Goal: Use online tool/utility: Utilize a website feature to perform a specific function

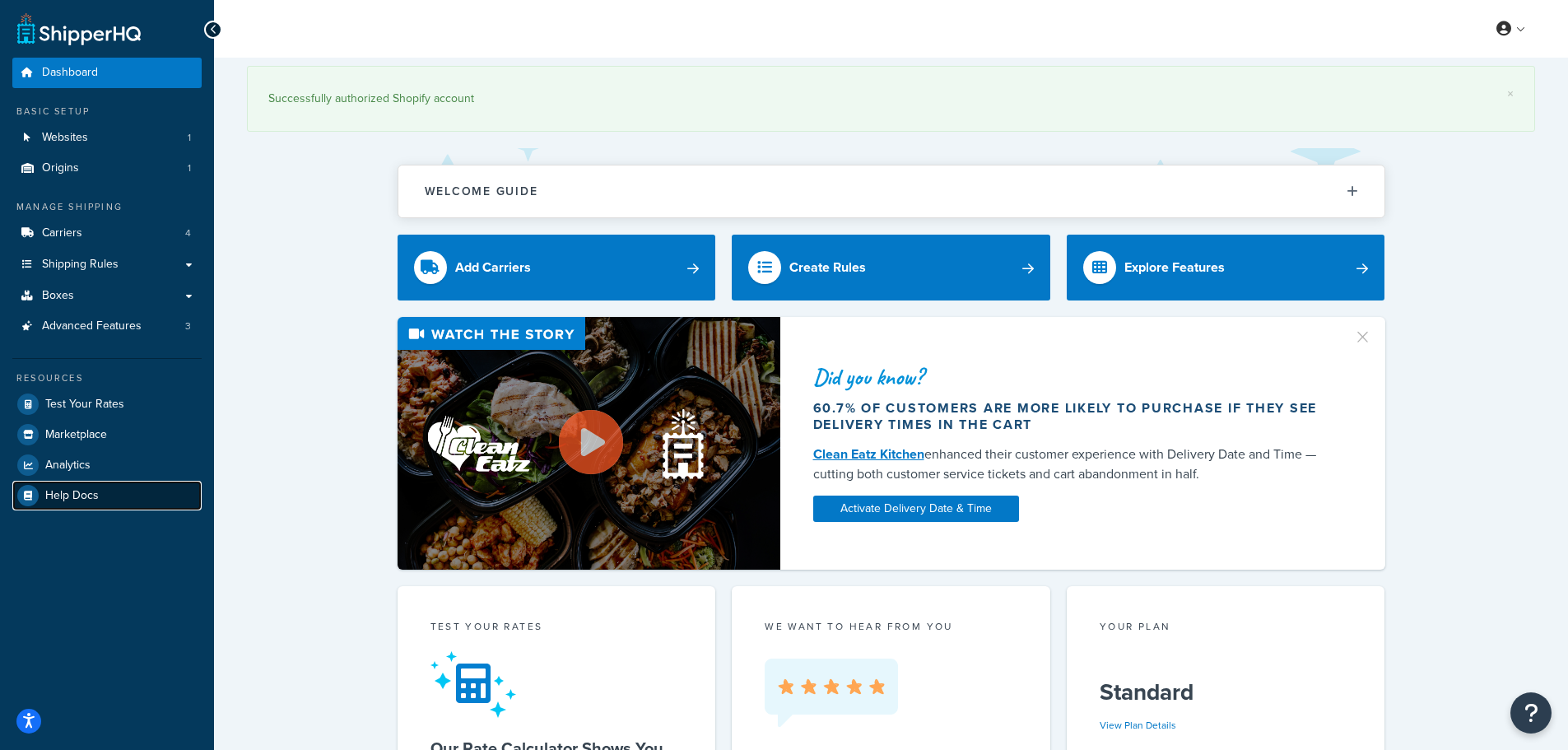
click at [91, 498] on span "Help Docs" at bounding box center [72, 496] width 54 height 14
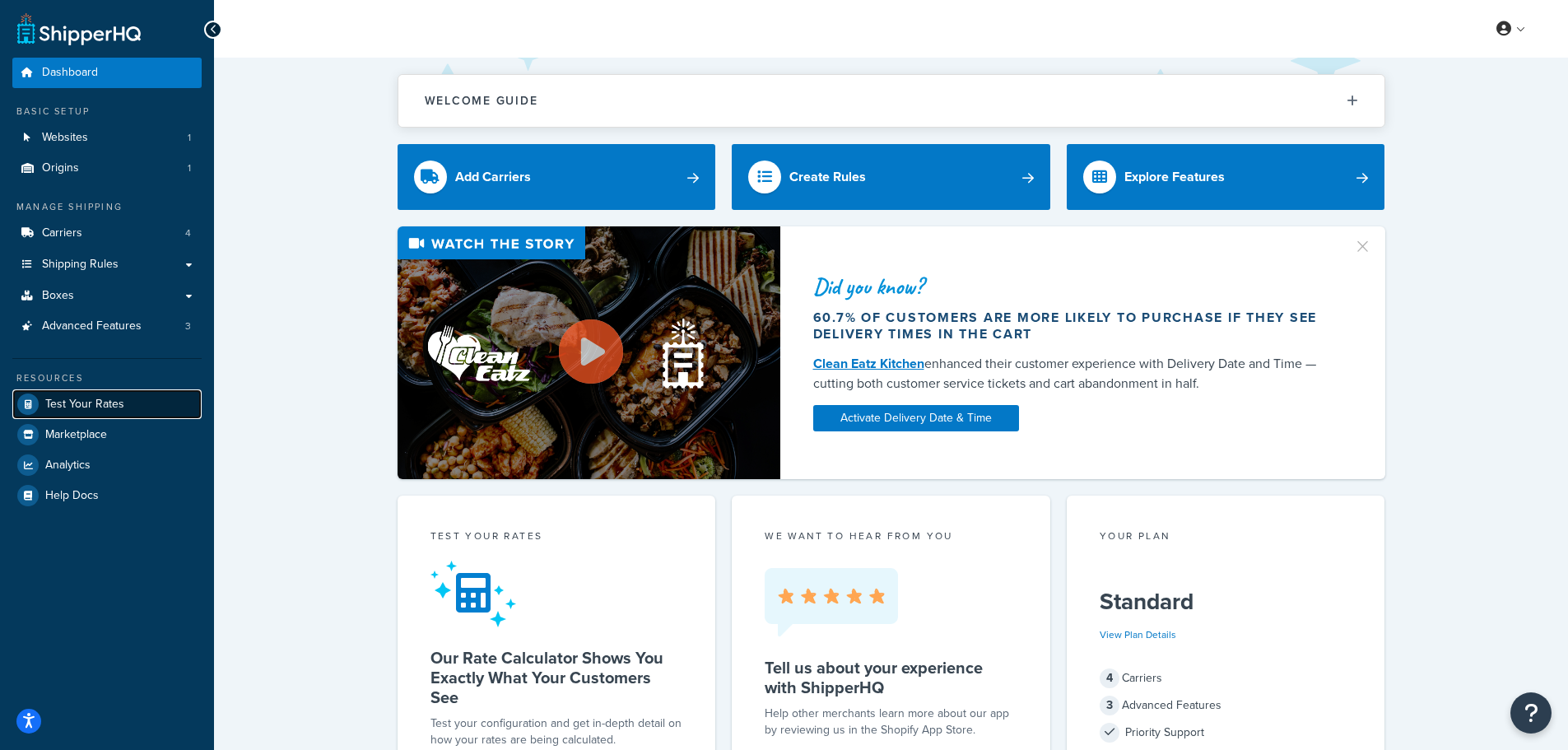
click at [79, 404] on span "Test Your Rates" at bounding box center [85, 404] width 79 height 14
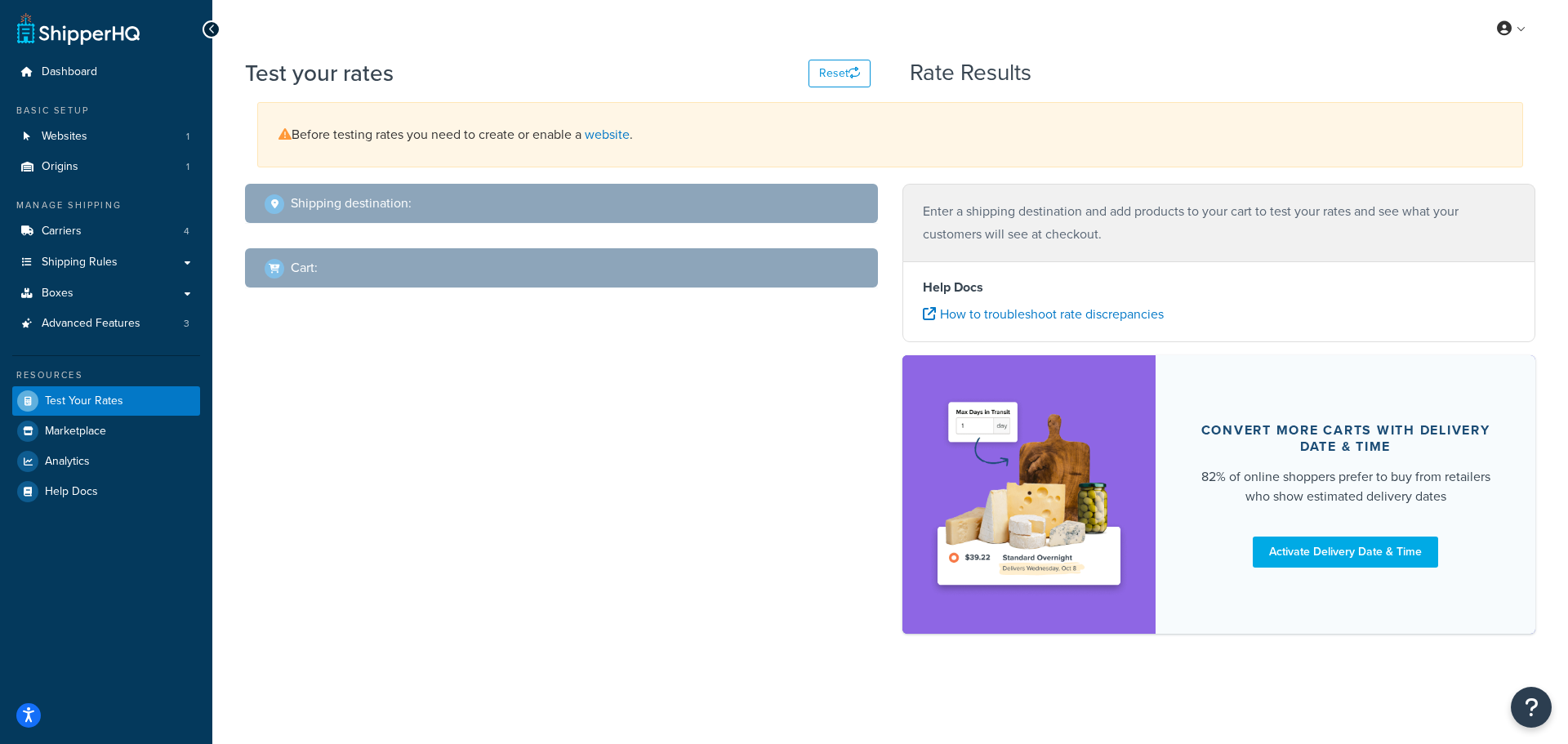
select select "[GEOGRAPHIC_DATA]"
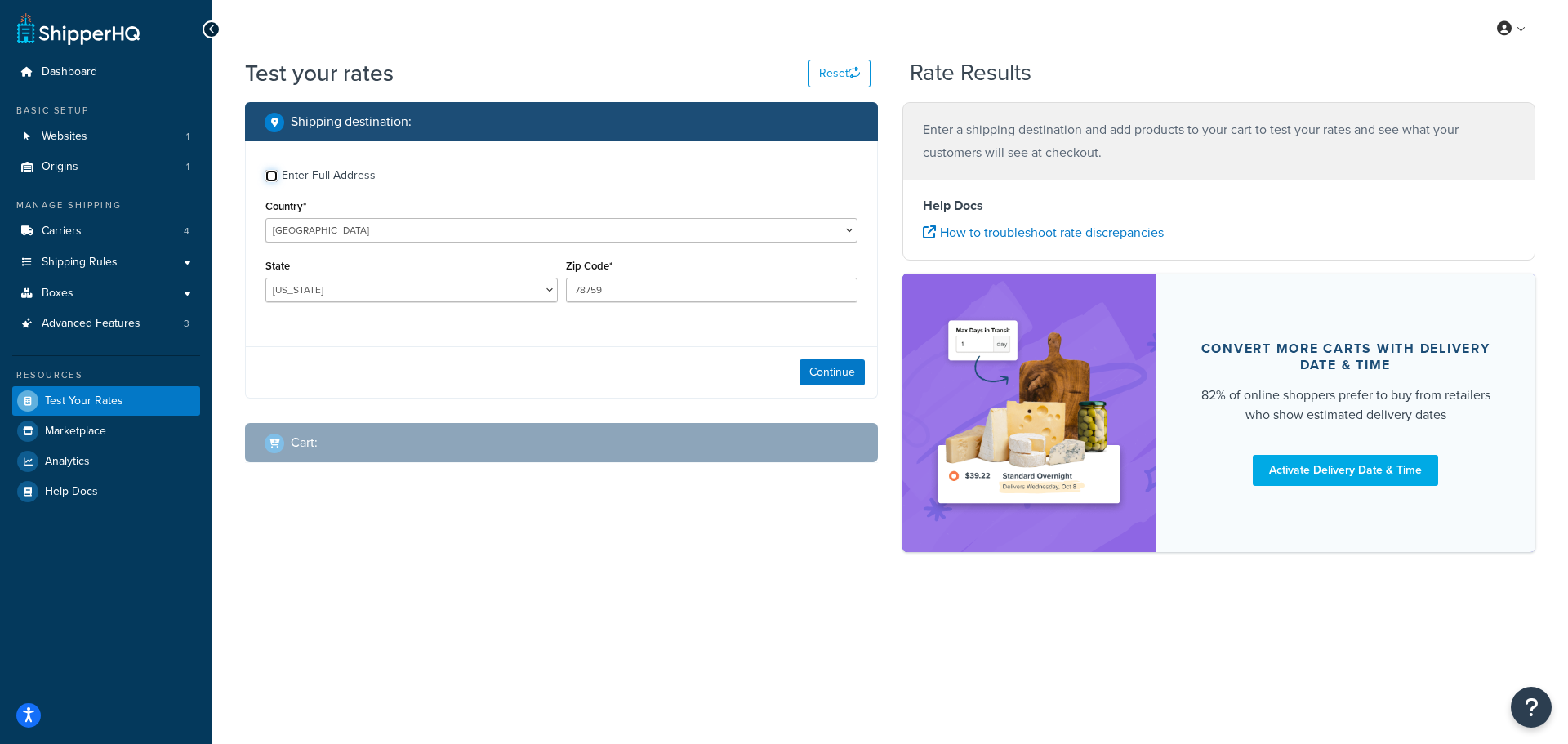
click at [270, 177] on input "Enter Full Address" at bounding box center [271, 176] width 12 height 12
checkbox input "true"
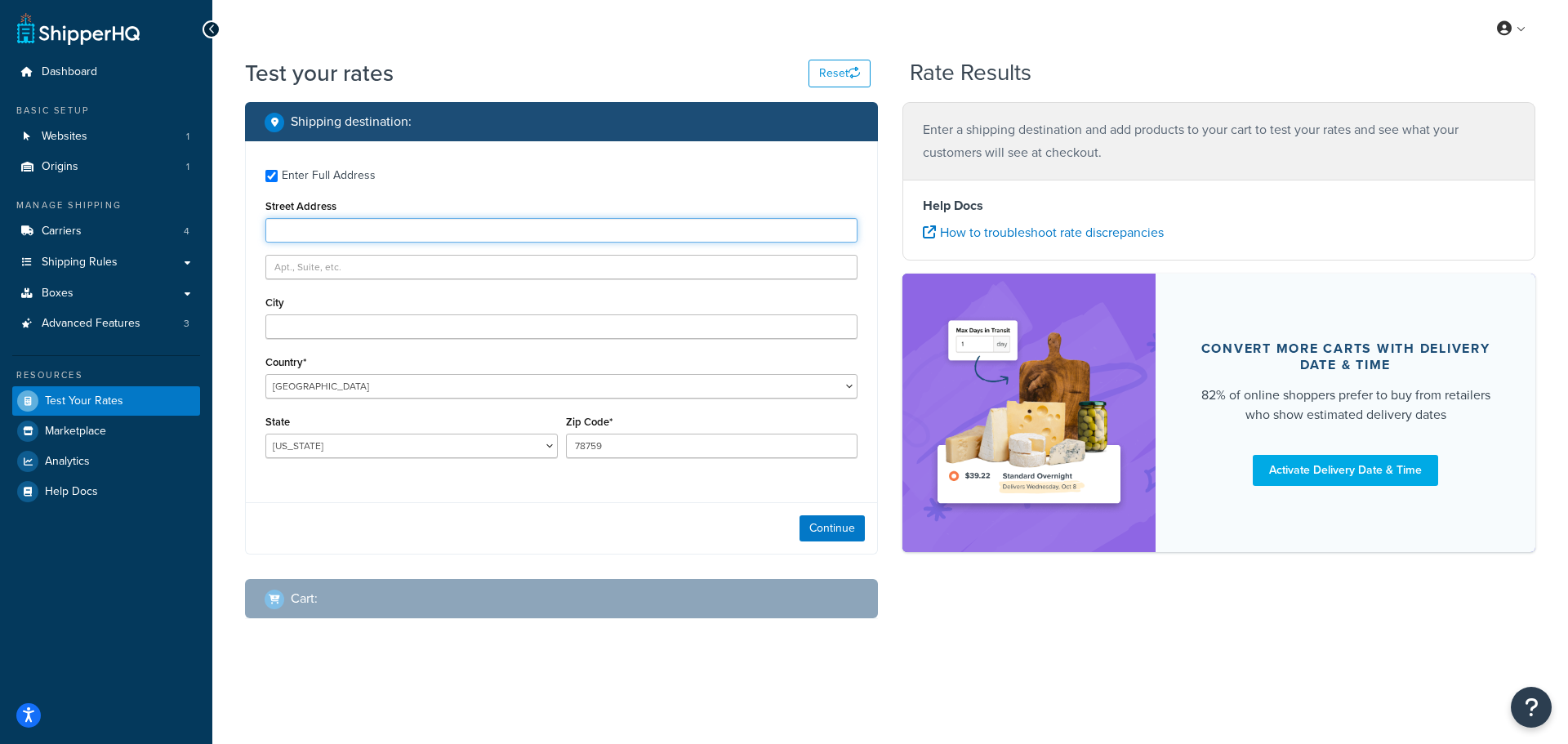
click at [315, 233] on input "Street Address" at bounding box center [561, 230] width 592 height 24
type input "2622 S Normal"
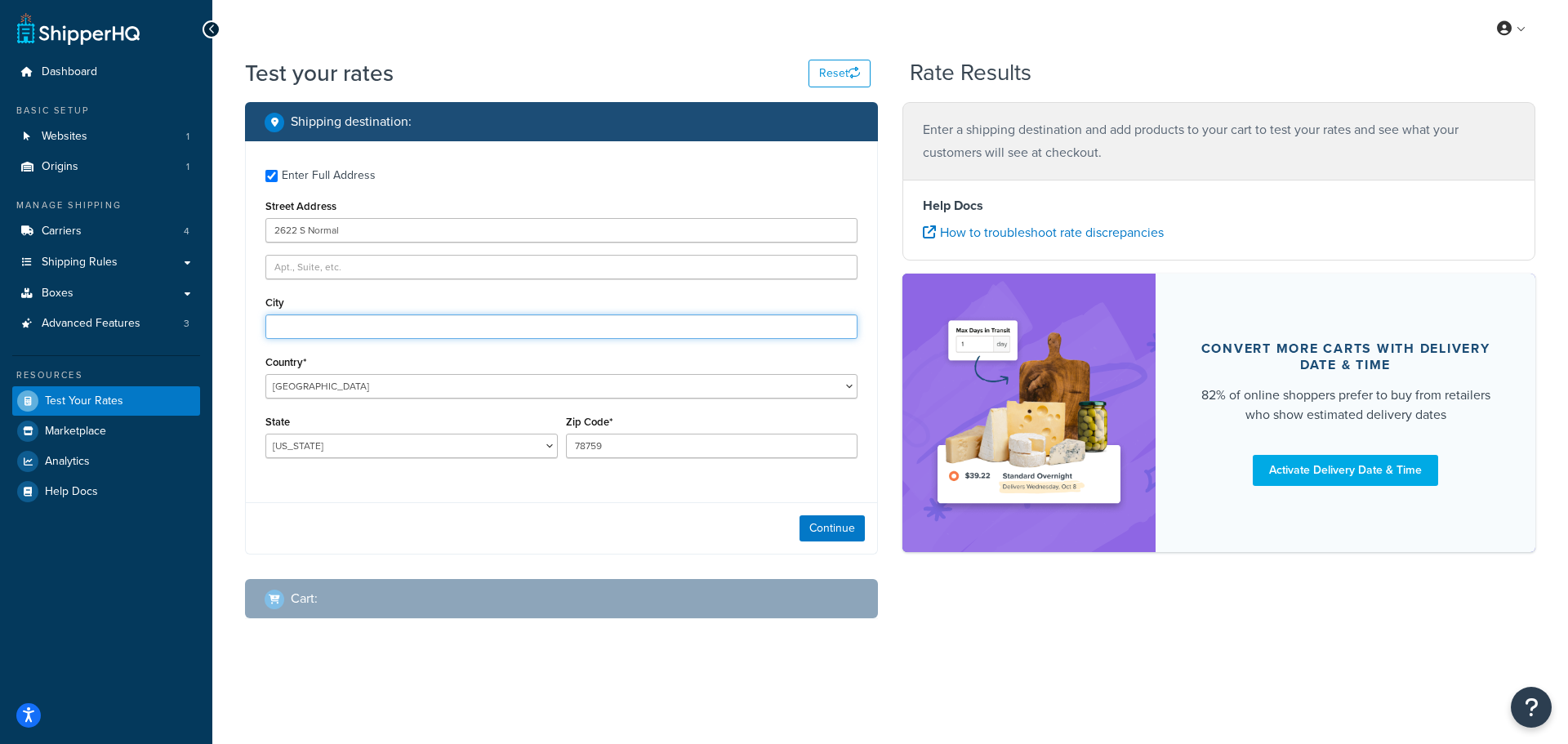
click at [292, 336] on input "City" at bounding box center [561, 326] width 592 height 24
type input "[GEOGRAPHIC_DATA]"
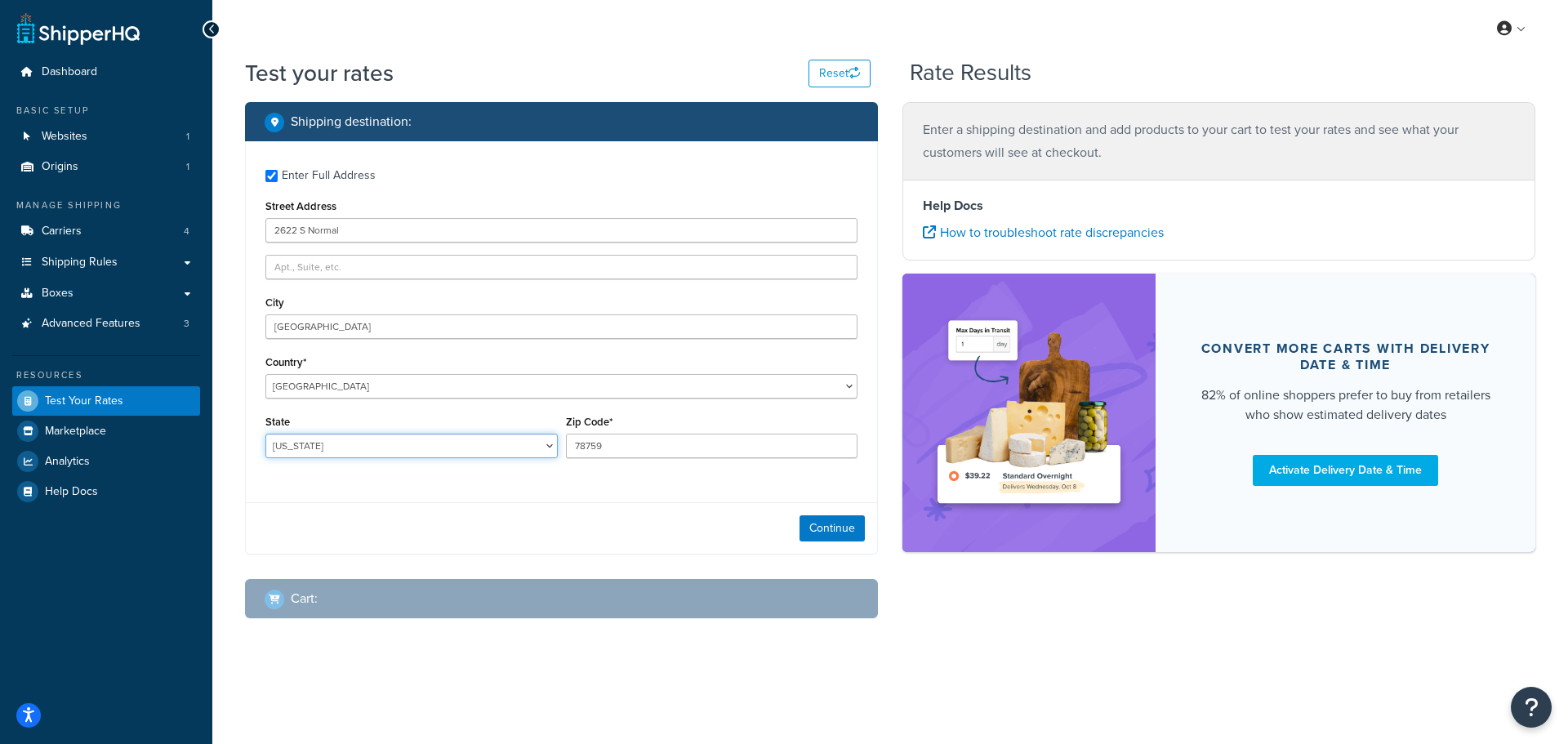
click at [363, 452] on select "[US_STATE] [US_STATE] [US_STATE] [US_STATE] [US_STATE] Armed Forces Americas Ar…" at bounding box center [411, 445] width 292 height 24
select select "IL"
click at [265, 434] on select "[US_STATE] [US_STATE] [US_STATE] [US_STATE] [US_STATE] Armed Forces Americas Ar…" at bounding box center [411, 445] width 292 height 24
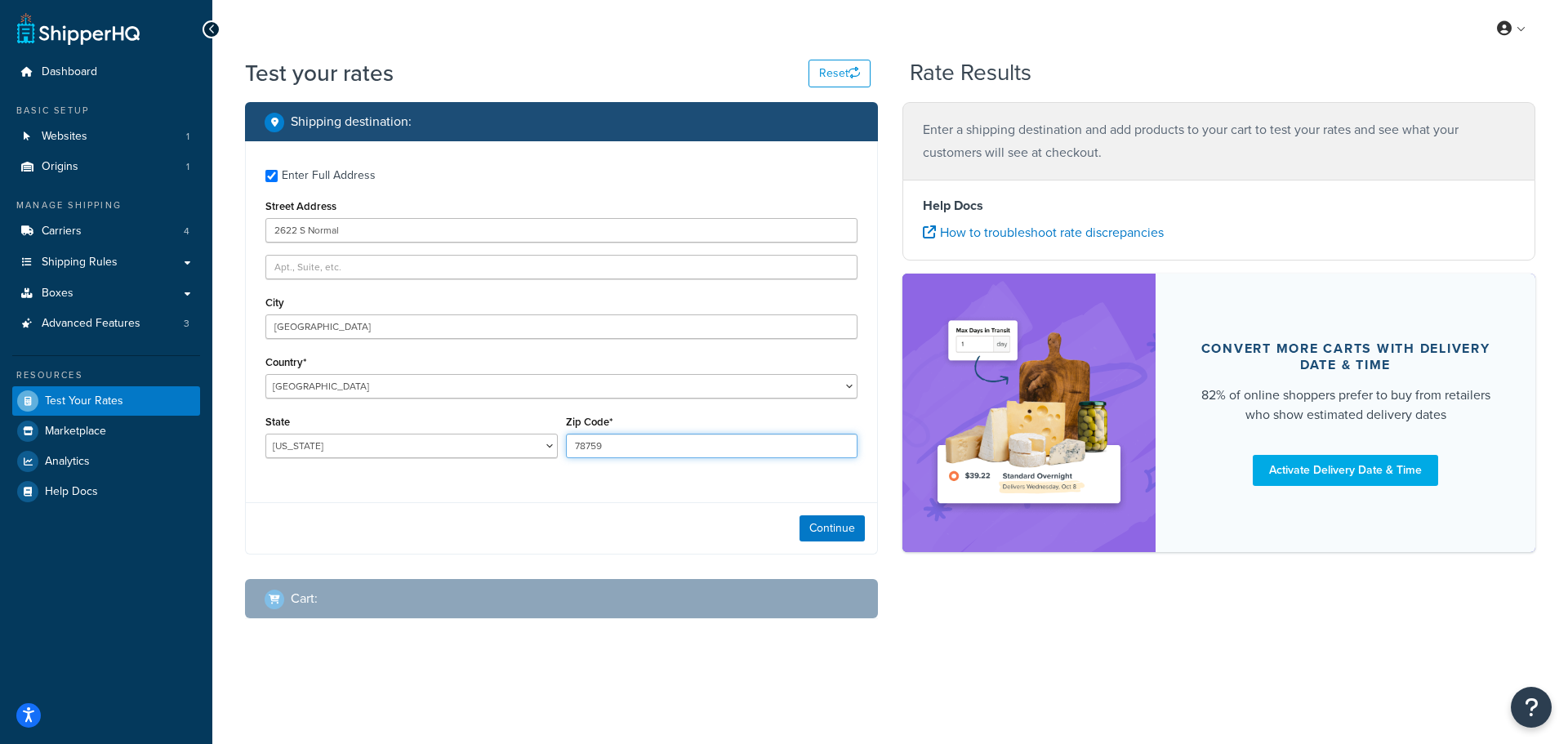
drag, startPoint x: 609, startPoint y: 444, endPoint x: 473, endPoint y: 431, distance: 136.6
click at [473, 431] on div "State [US_STATE] [US_STATE] [US_STATE] [US_STATE] [US_STATE] Armed Forces Ameri…" at bounding box center [561, 441] width 600 height 60
type input "60616"
click at [821, 522] on button "Continue" at bounding box center [832, 528] width 65 height 26
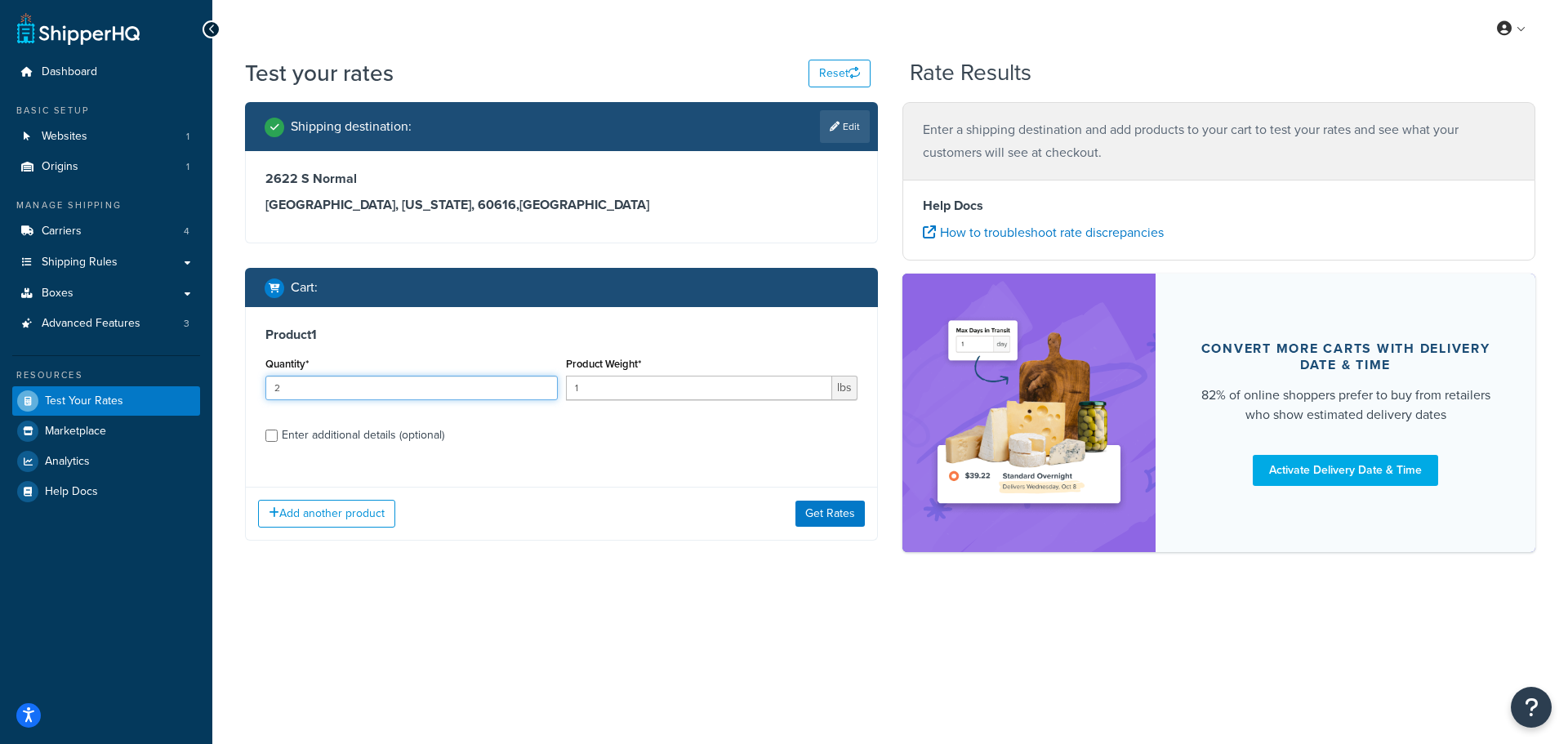
click at [538, 383] on input "2" at bounding box center [411, 387] width 292 height 24
type input "3"
click at [538, 383] on input "3" at bounding box center [411, 387] width 292 height 24
click at [625, 391] on input "1" at bounding box center [699, 387] width 267 height 24
click at [674, 399] on input "1" at bounding box center [699, 387] width 267 height 24
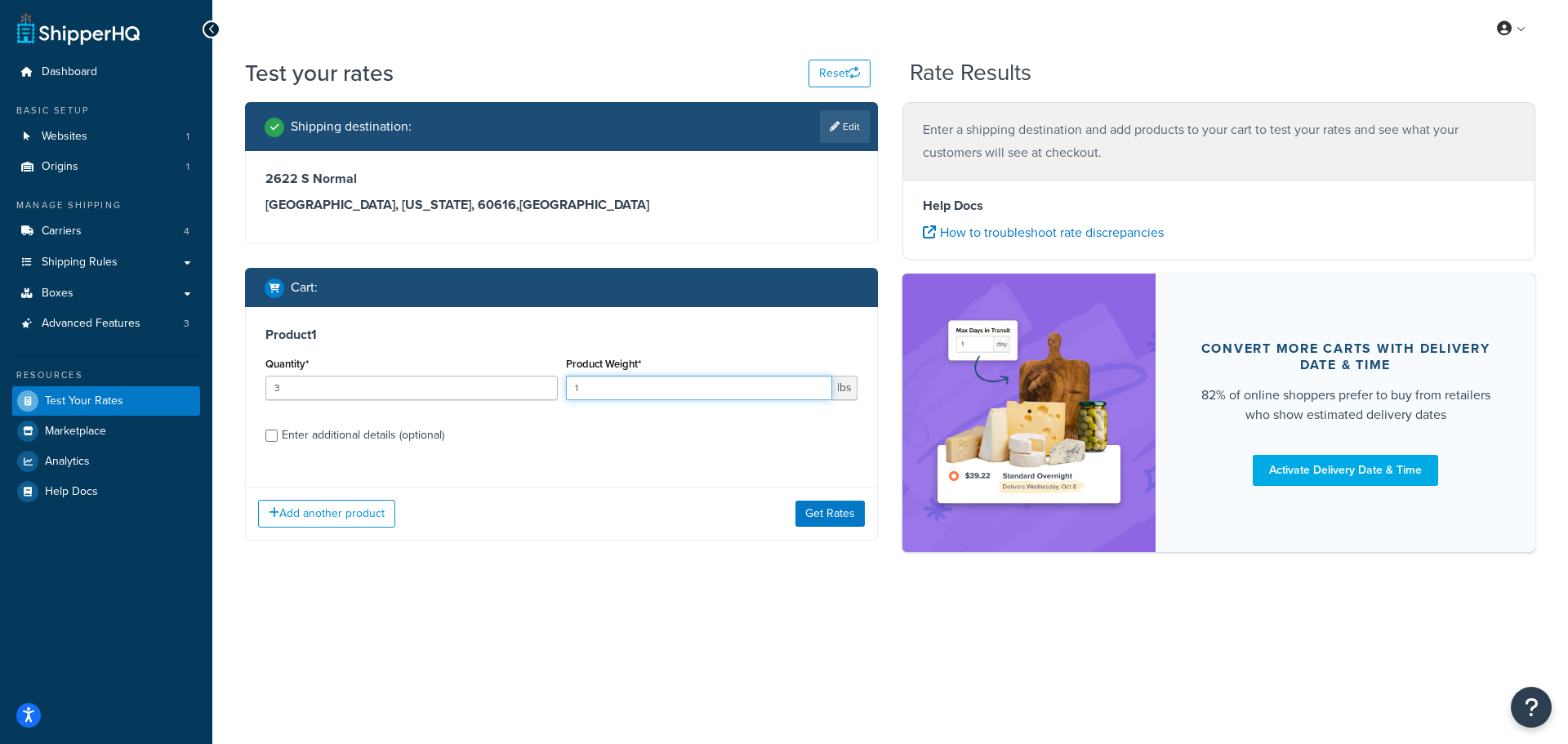
drag, startPoint x: 657, startPoint y: 390, endPoint x: 424, endPoint y: 390, distance: 233.0
click at [424, 390] on div "Quantity* 3 Product Weight* 1 lbs" at bounding box center [561, 383] width 600 height 60
type input "35"
click at [811, 514] on button "Get Rates" at bounding box center [830, 513] width 69 height 26
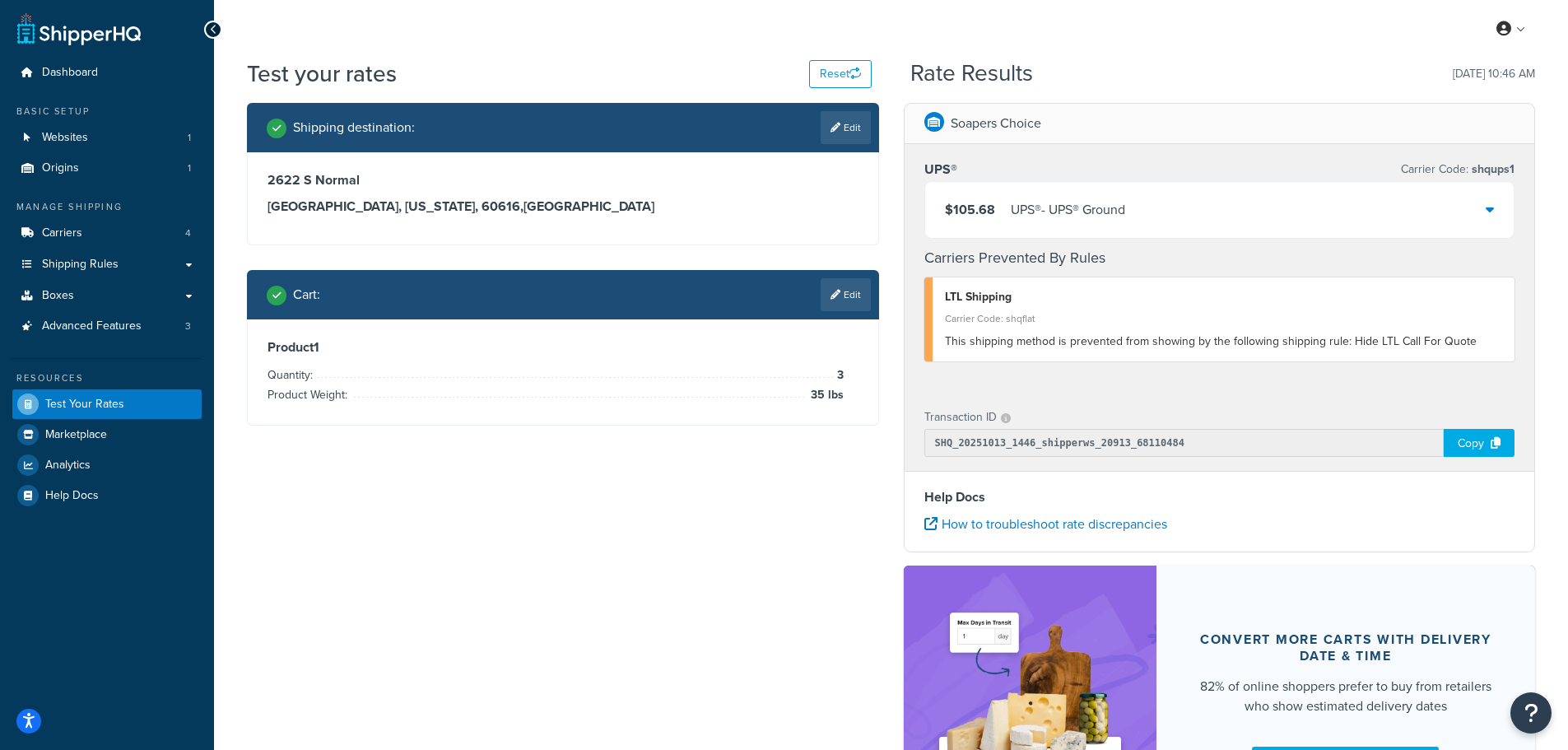
click at [1494, 203] on div "$105.68 UPS® - UPS® Ground" at bounding box center [1220, 210] width 590 height 56
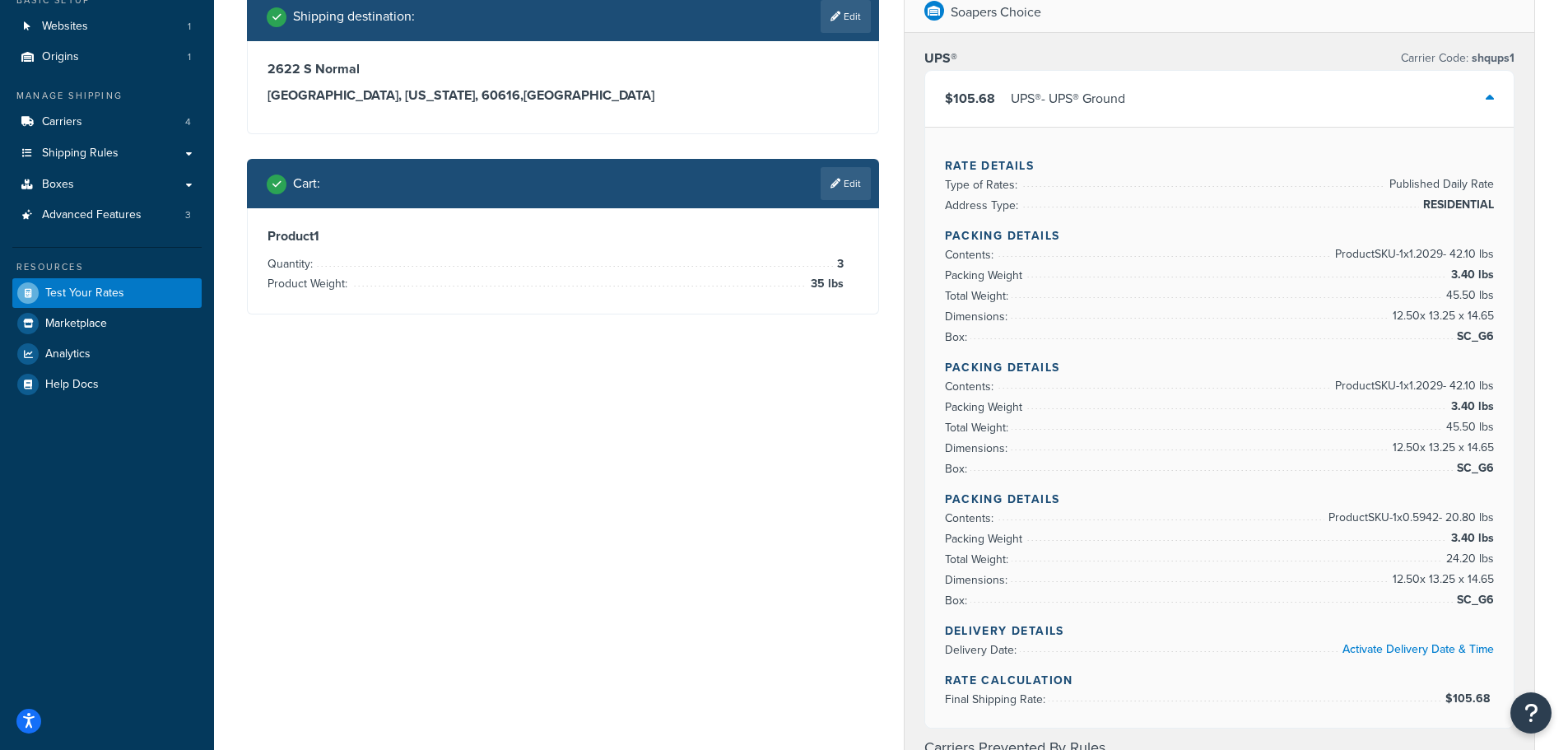
scroll to position [82, 0]
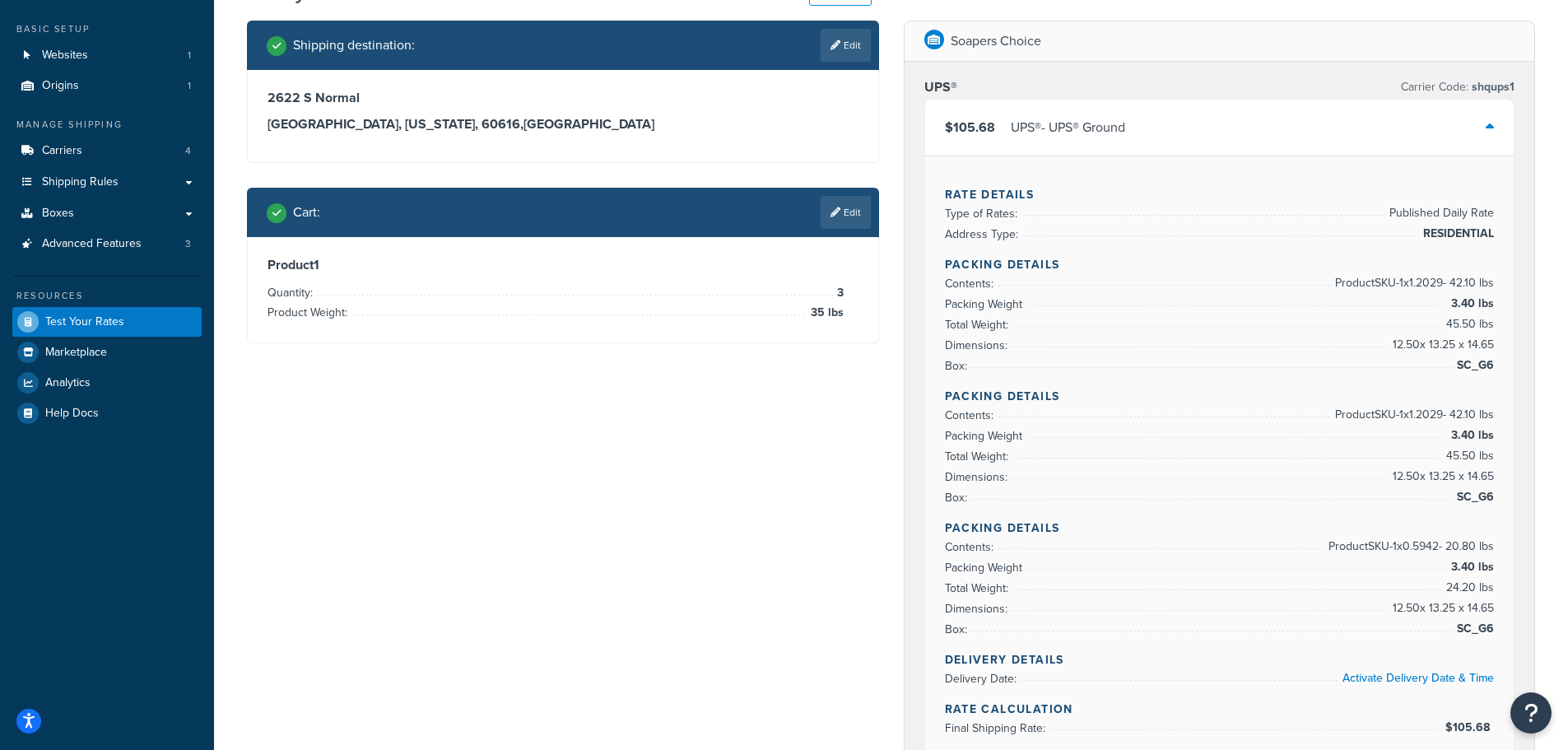
click at [1486, 123] on icon at bounding box center [1490, 127] width 8 height 13
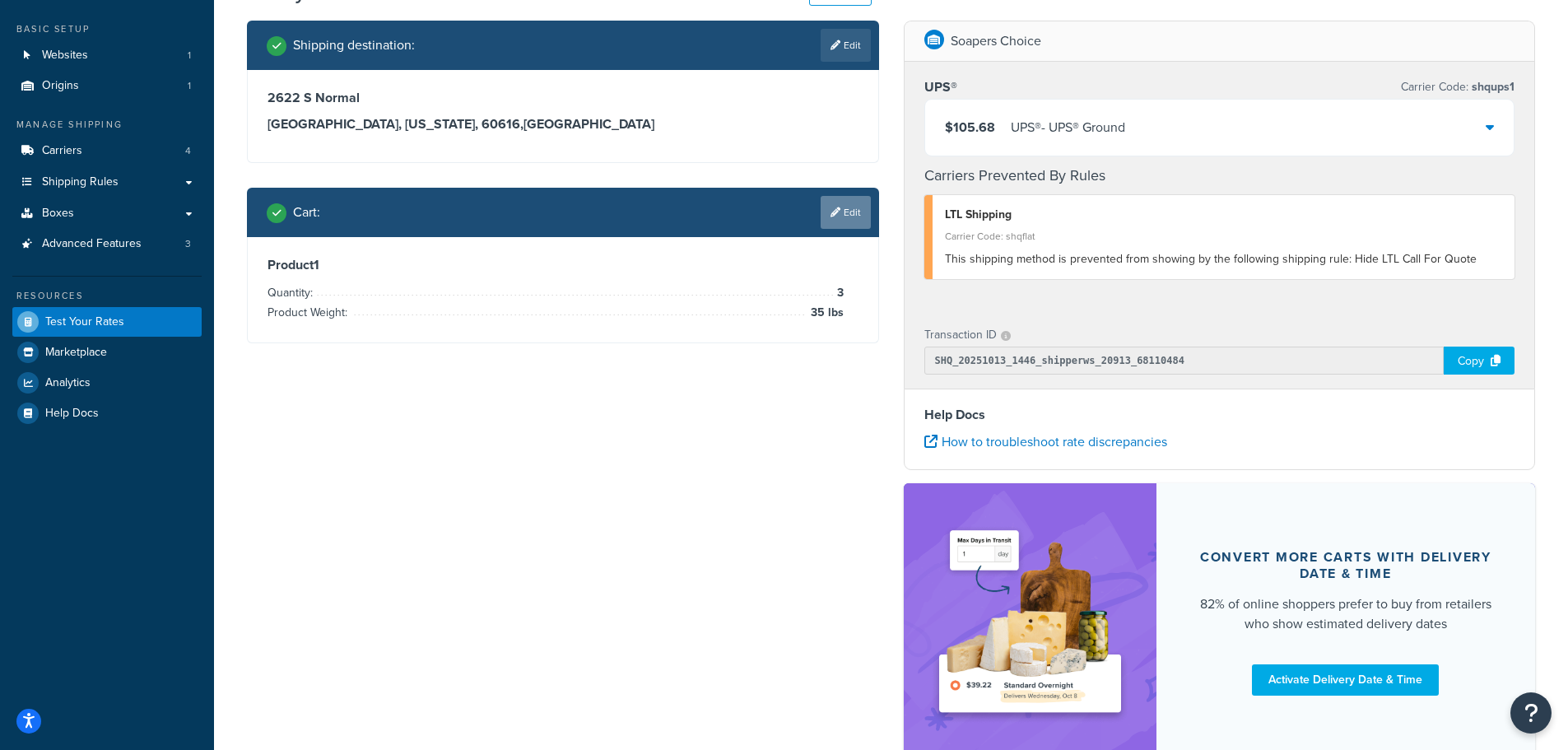
click at [844, 211] on link "Edit" at bounding box center [846, 212] width 50 height 33
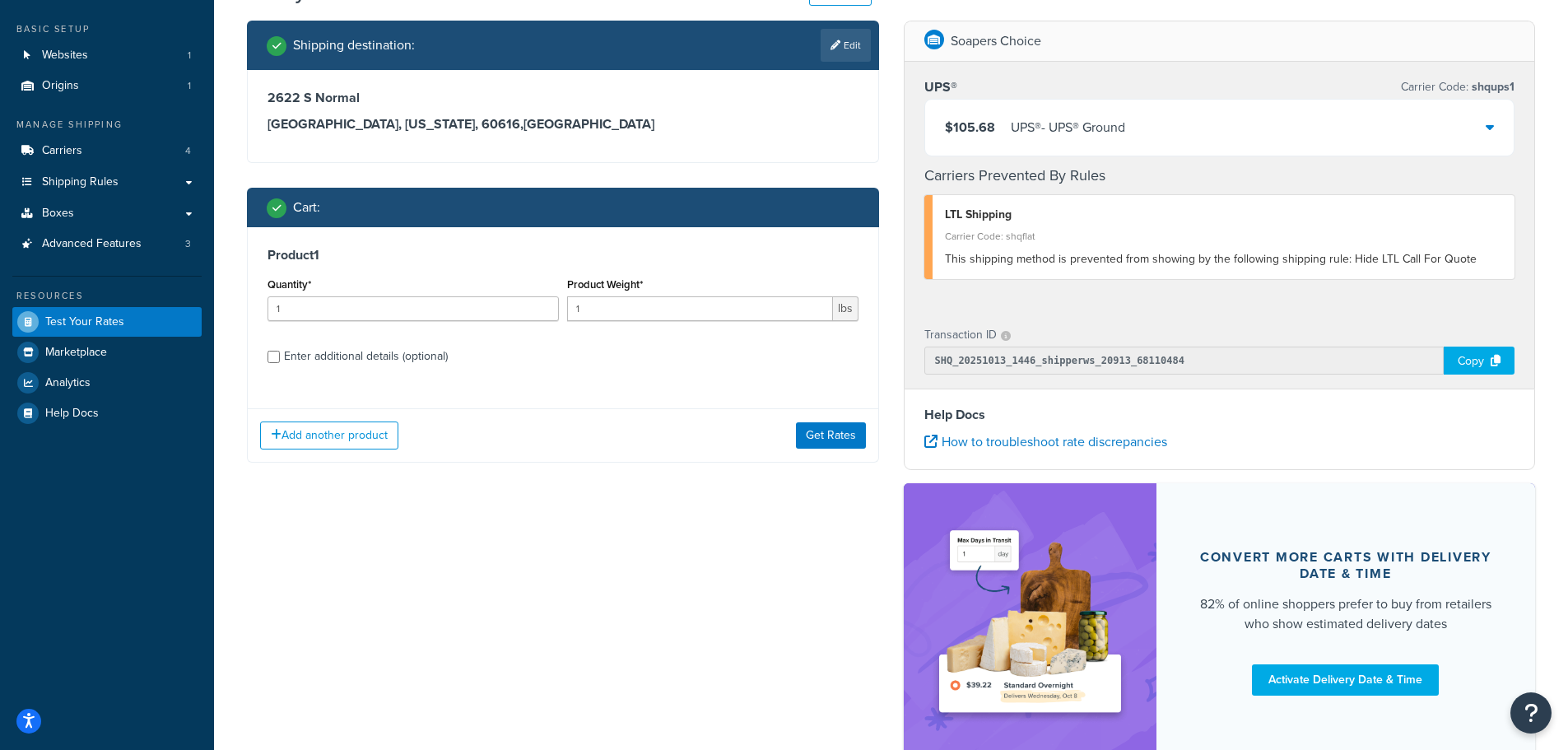
click at [315, 361] on div "Enter additional details (optional)" at bounding box center [366, 356] width 164 height 23
click at [280, 361] on input "Enter additional details (optional)" at bounding box center [273, 357] width 13 height 13
checkbox input "true"
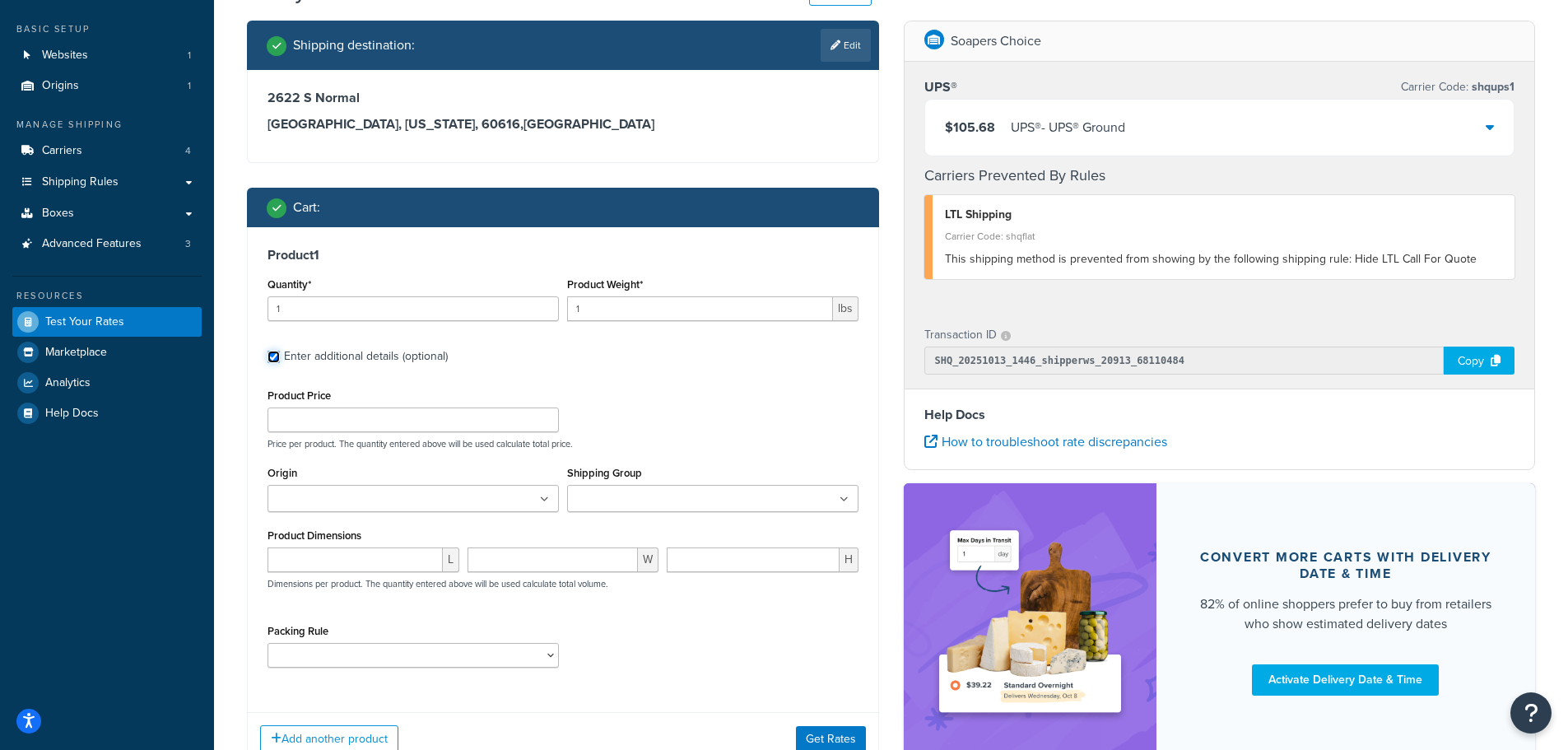
scroll to position [164, 0]
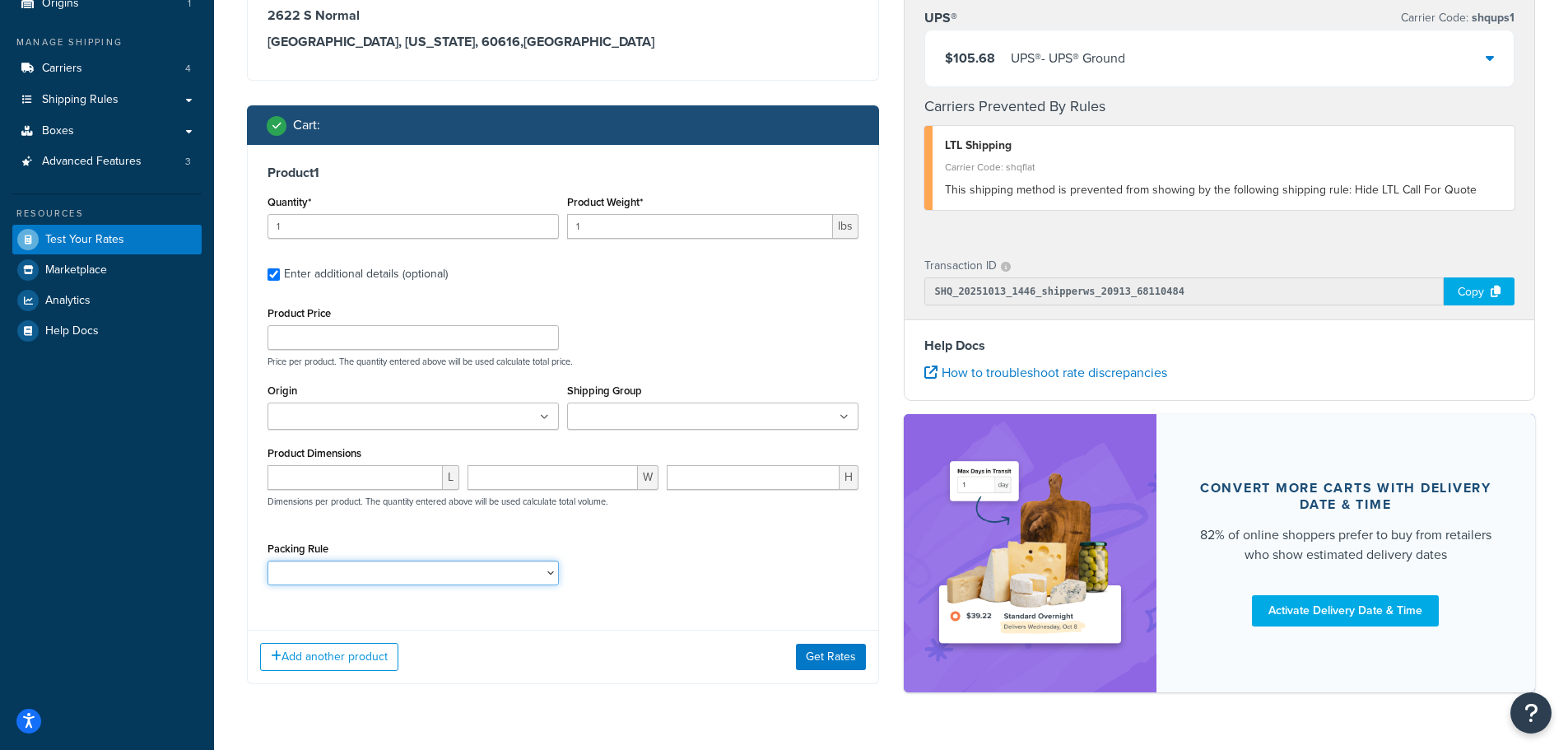
click at [531, 577] on select "Pack ALL G6 SC_1_7_8_10_LB SC_23 SC_30 SC_33 SC_CT5G SC_PL44" at bounding box center [413, 572] width 291 height 24
select select "86705"
click at [268, 560] on select "Pack ALL G6 SC_1_7_8_10_LB SC_23 SC_30 SC_33 SC_CT5G SC_PL44" at bounding box center [413, 572] width 291 height 24
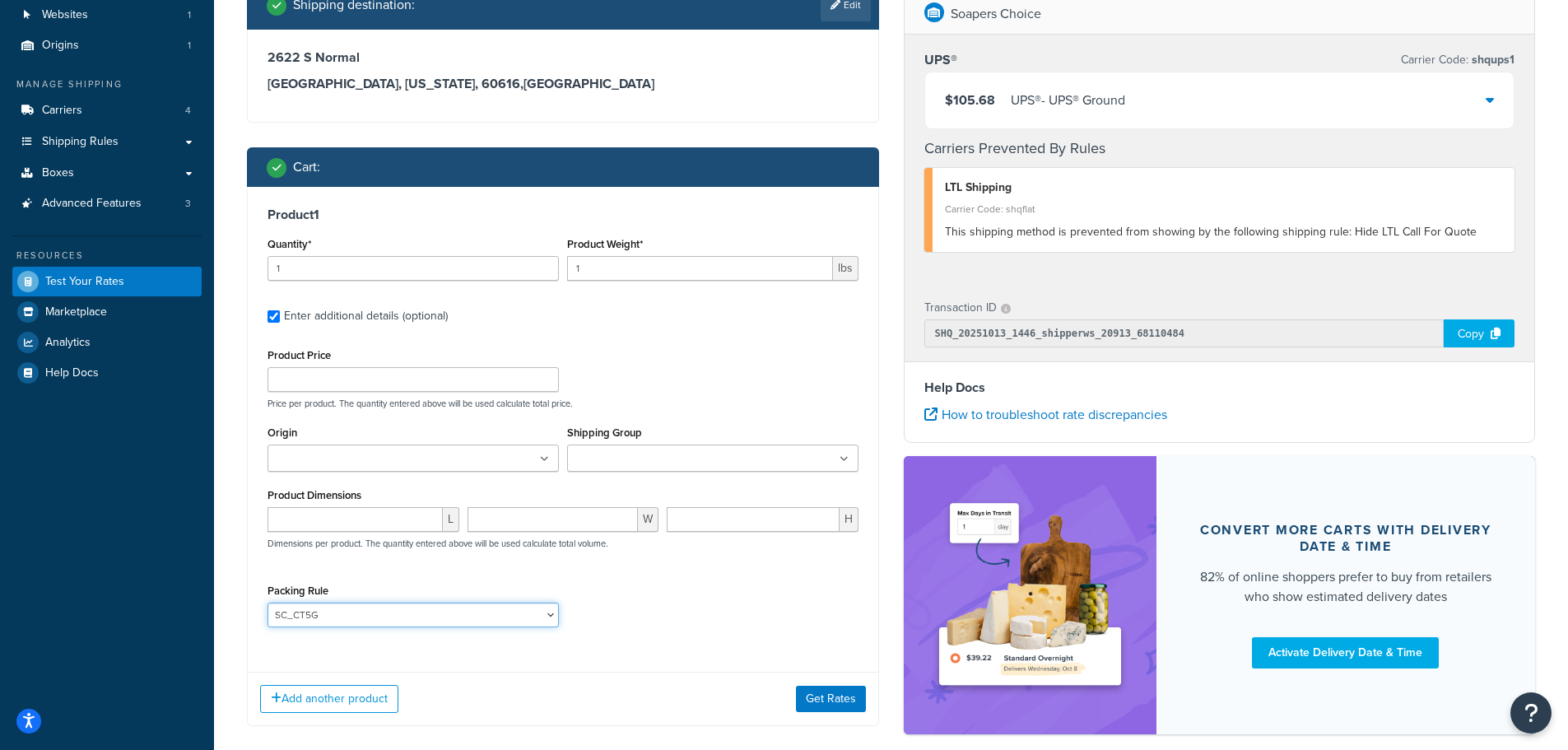
scroll to position [82, 0]
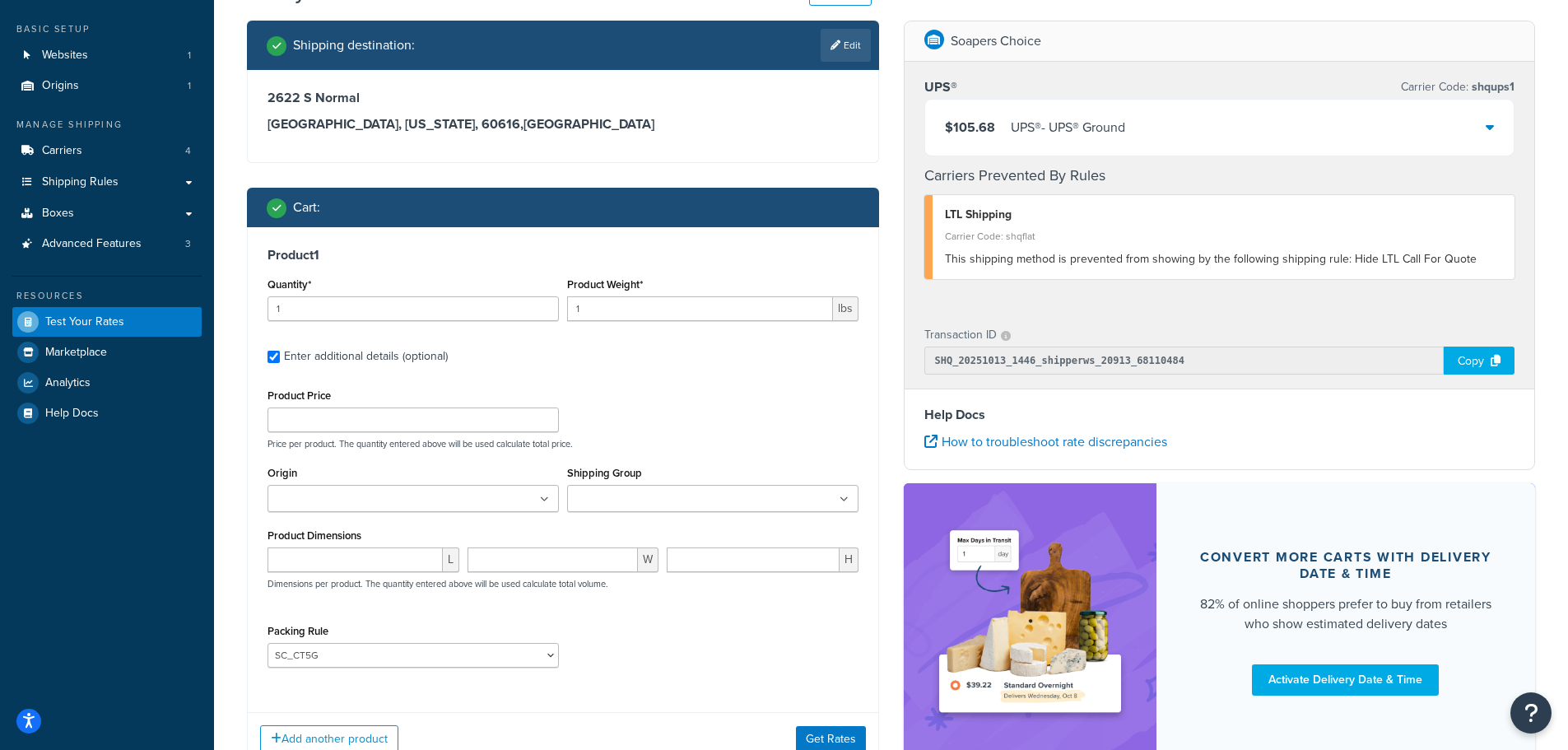
drag, startPoint x: 665, startPoint y: 291, endPoint x: 657, endPoint y: 298, distance: 10.6
click at [662, 291] on div "Product Weight* 1 lbs" at bounding box center [712, 297] width 291 height 48
drag, startPoint x: 563, startPoint y: 310, endPoint x: 487, endPoint y: 301, distance: 76.5
click at [487, 301] on div "Quantity* 1 Product Weight* 1 lbs" at bounding box center [563, 304] width 599 height 60
type input "35"
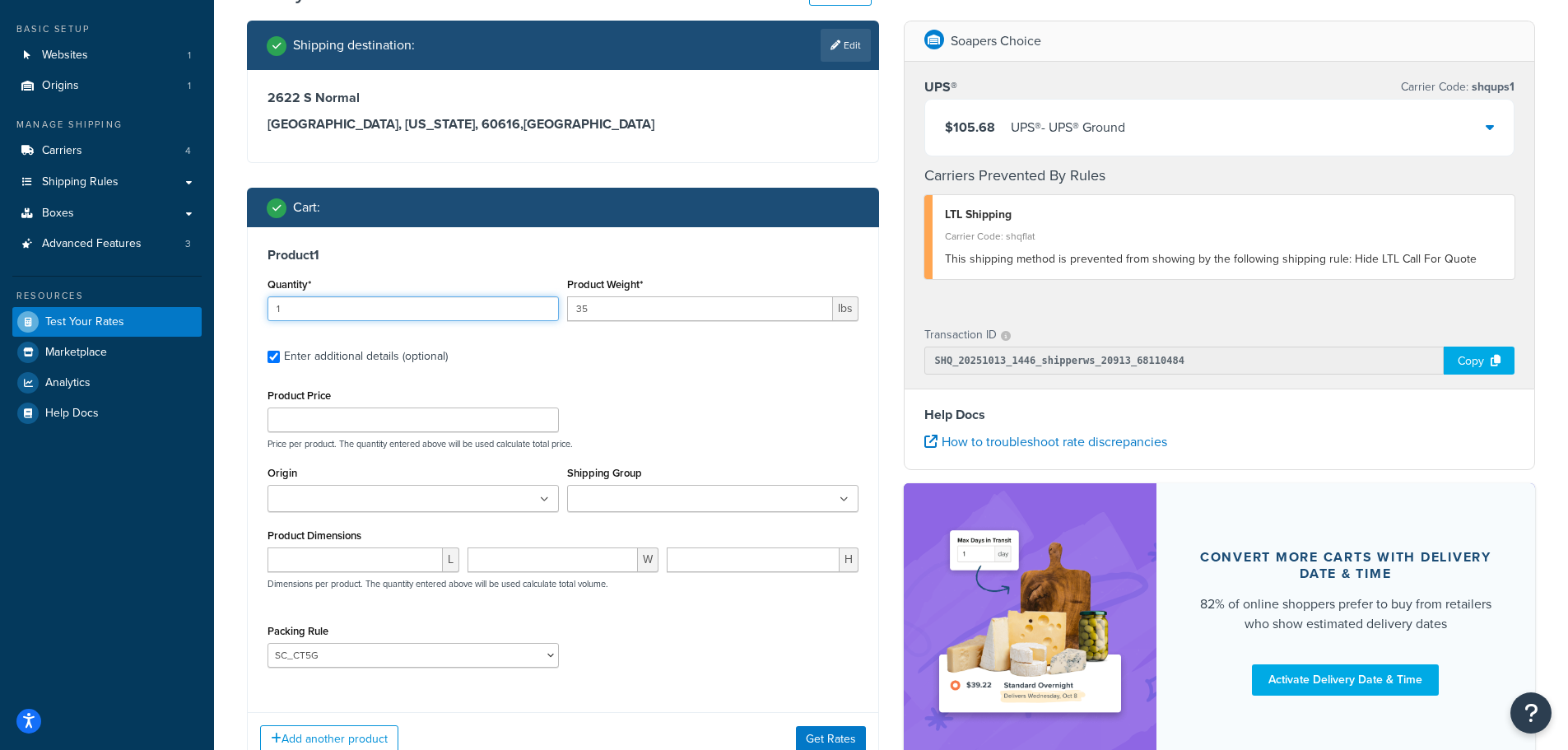
drag, startPoint x: 301, startPoint y: 312, endPoint x: 236, endPoint y: 304, distance: 65.5
click at [236, 304] on div "Shipping destination : Edit [STREET_ADDRESS][US_STATE] Cart : Product 1 Quantit…" at bounding box center [563, 406] width 657 height 770
click at [543, 302] on input "2" at bounding box center [413, 308] width 291 height 24
type input "3"
click at [543, 302] on input "3" at bounding box center [413, 308] width 291 height 24
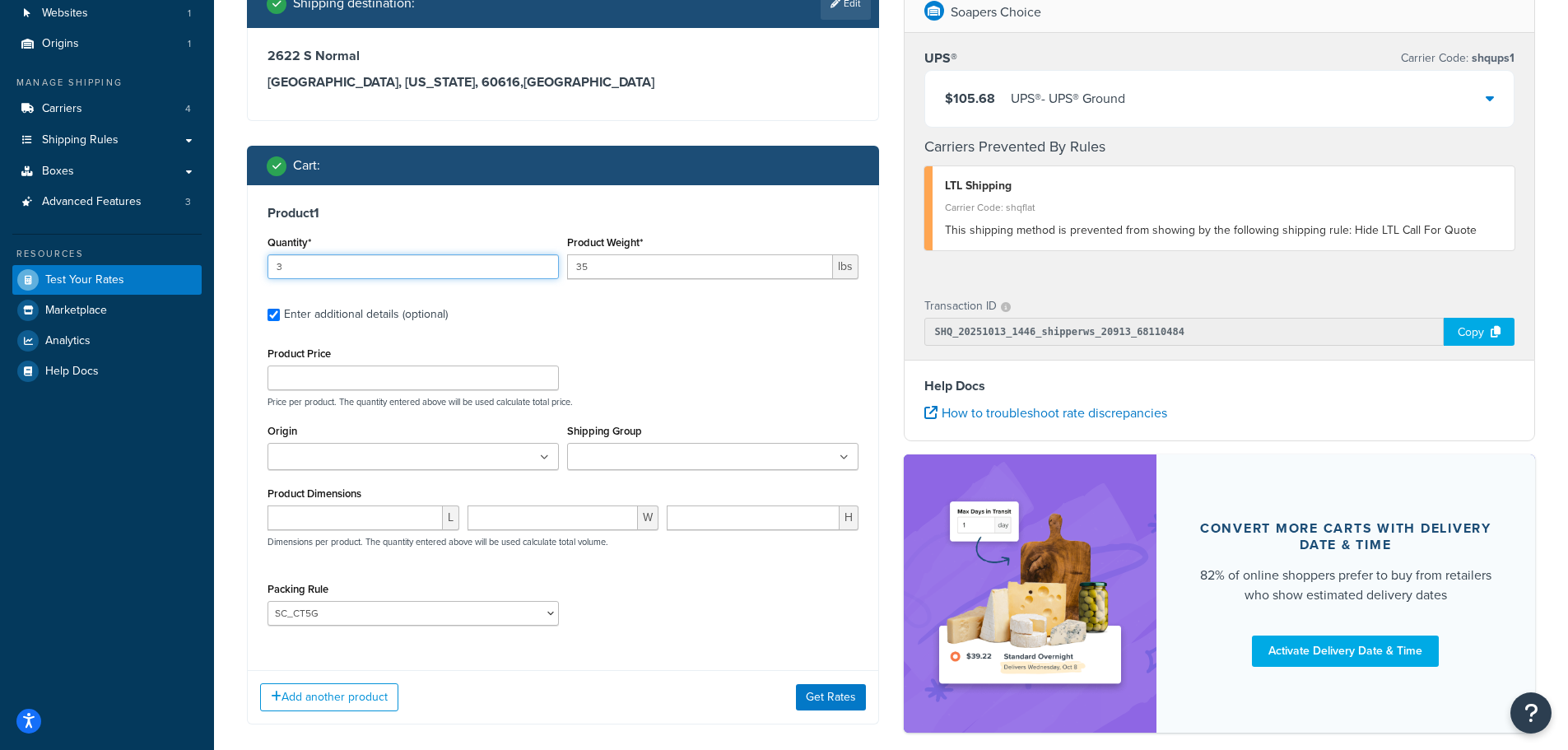
scroll to position [164, 0]
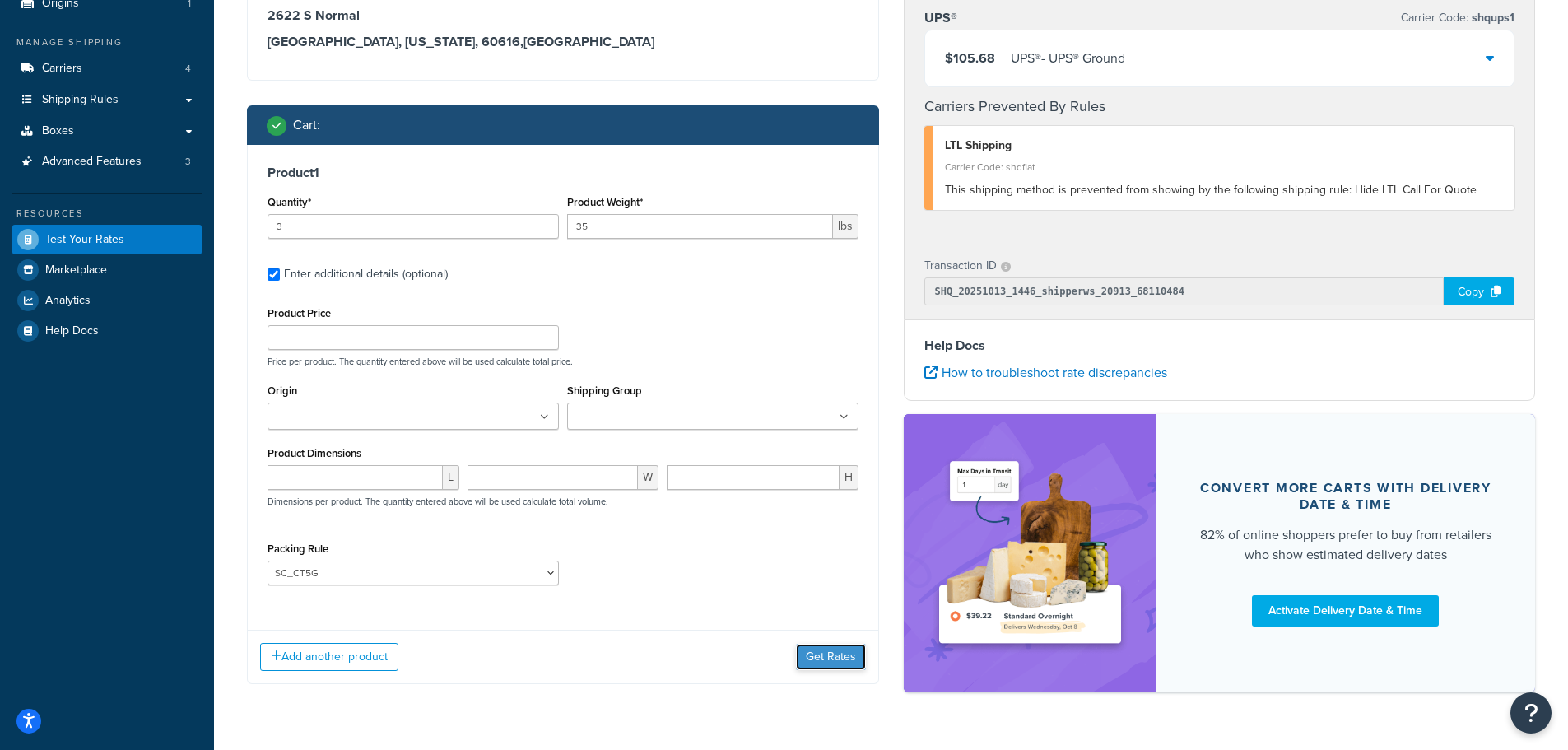
click at [819, 657] on button "Get Rates" at bounding box center [831, 656] width 70 height 26
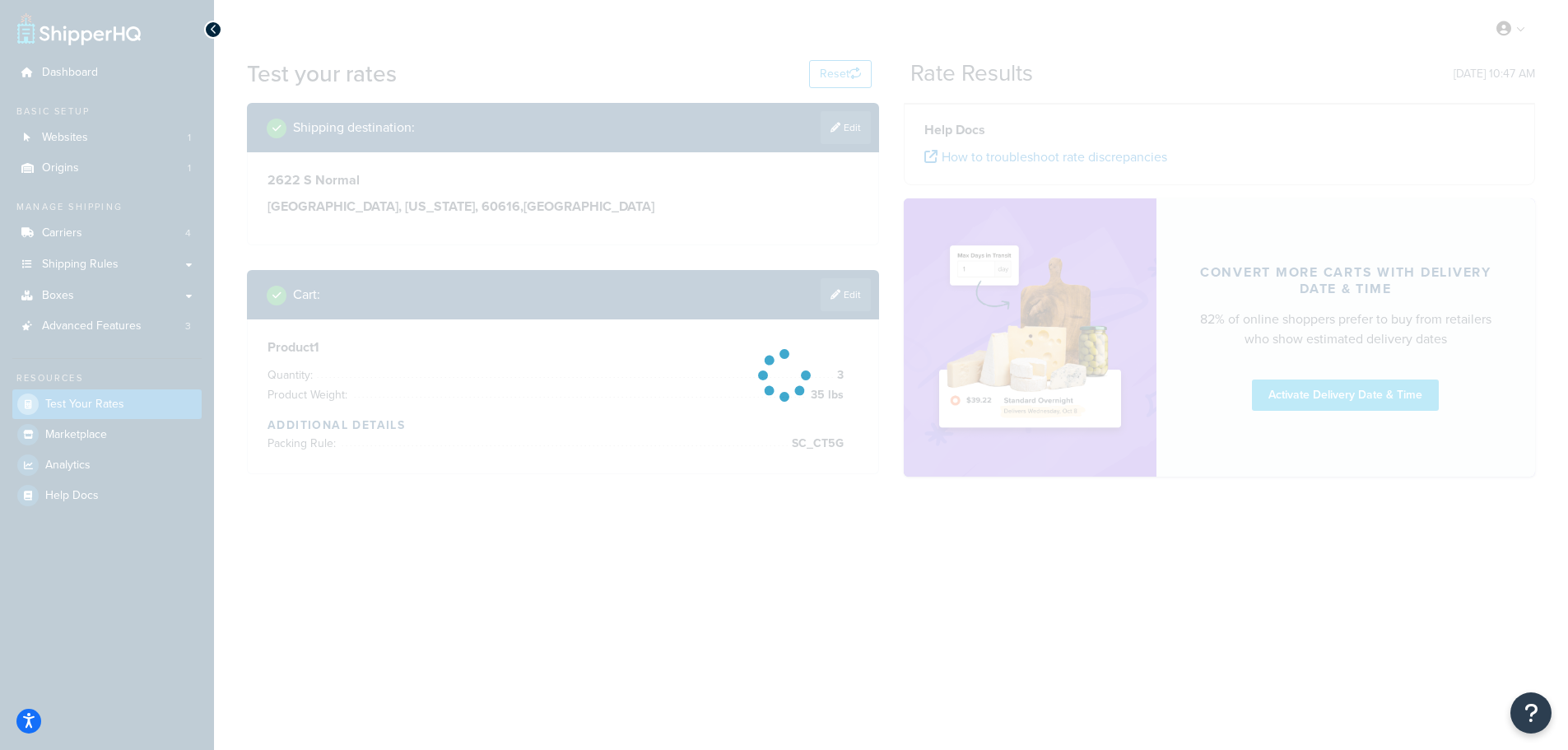
scroll to position [0, 0]
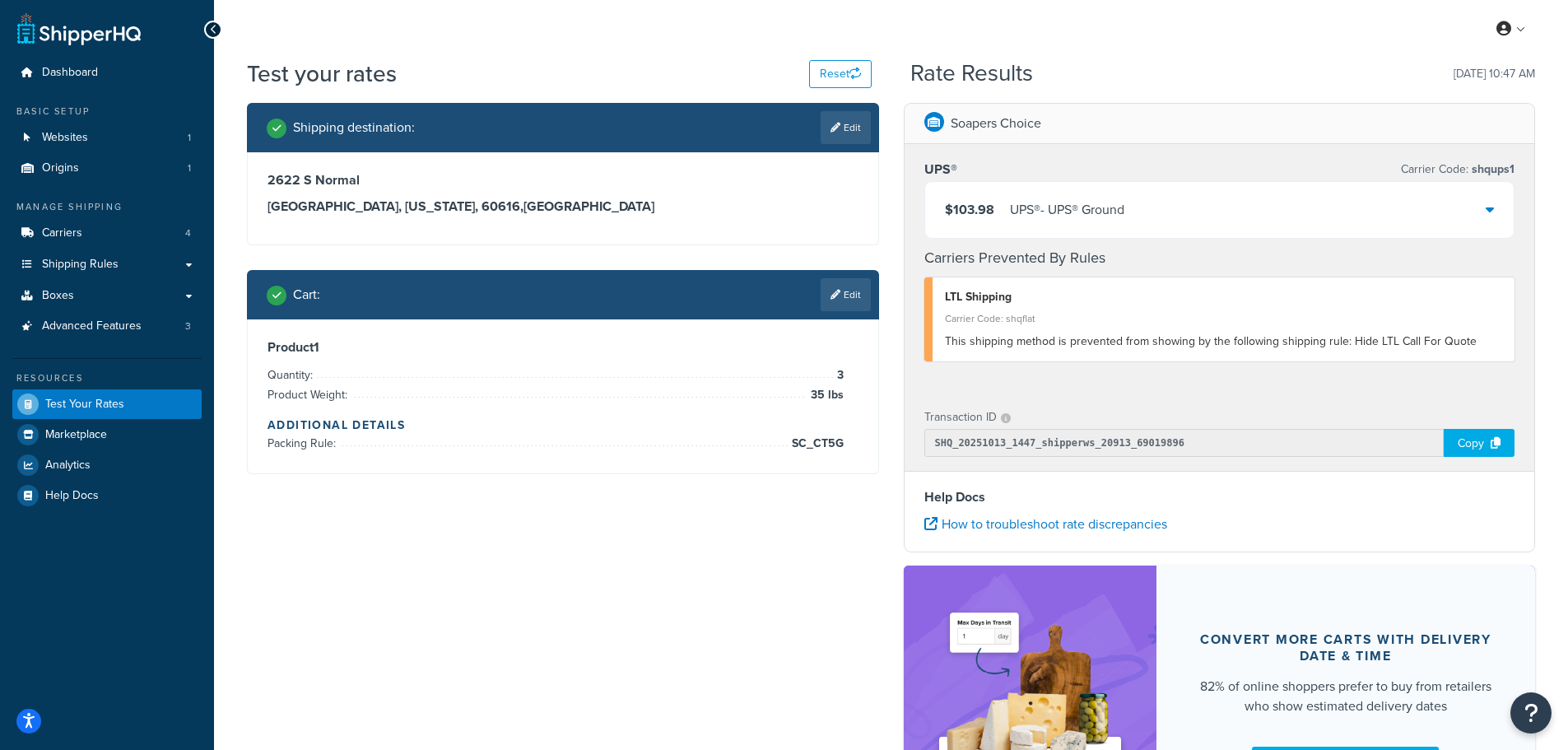
click at [1484, 208] on div "$103.98 UPS® - UPS® Ground" at bounding box center [1220, 210] width 590 height 56
